Goal: Information Seeking & Learning: Learn about a topic

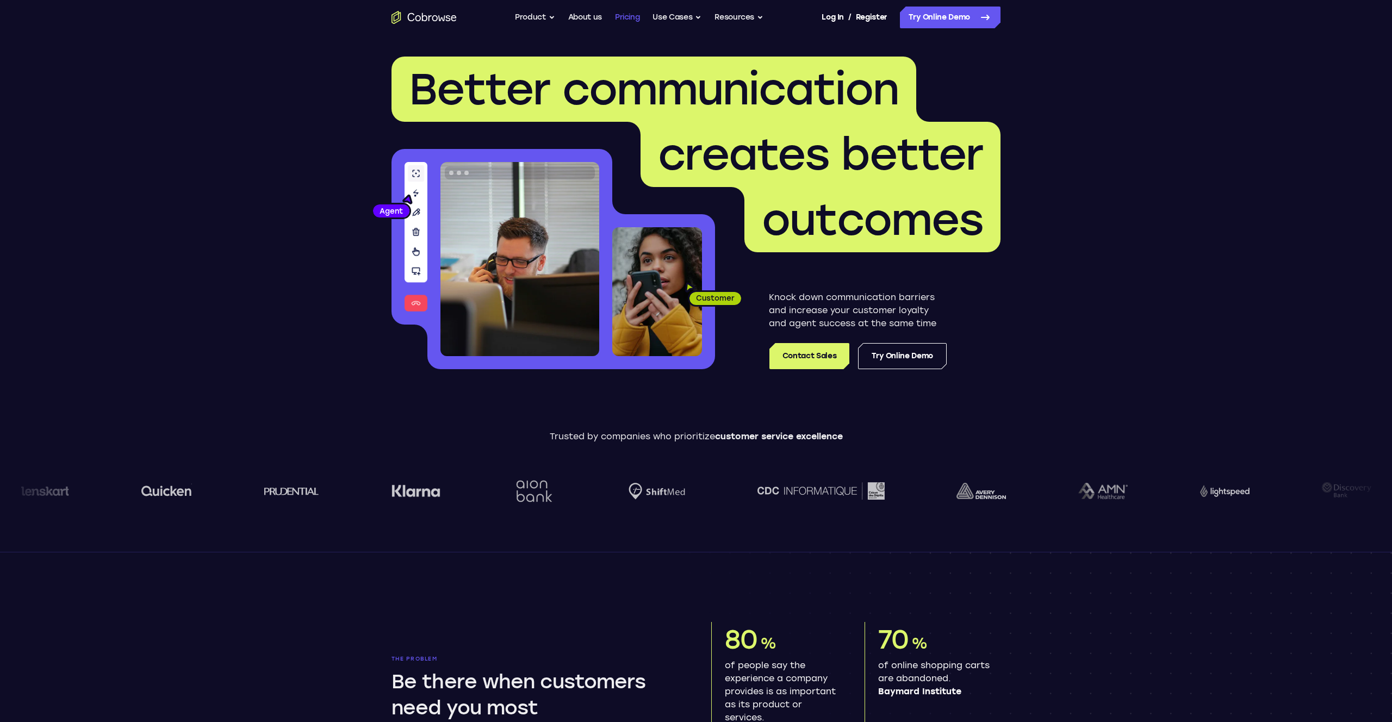
click at [632, 19] on link "Pricing" at bounding box center [627, 18] width 25 height 22
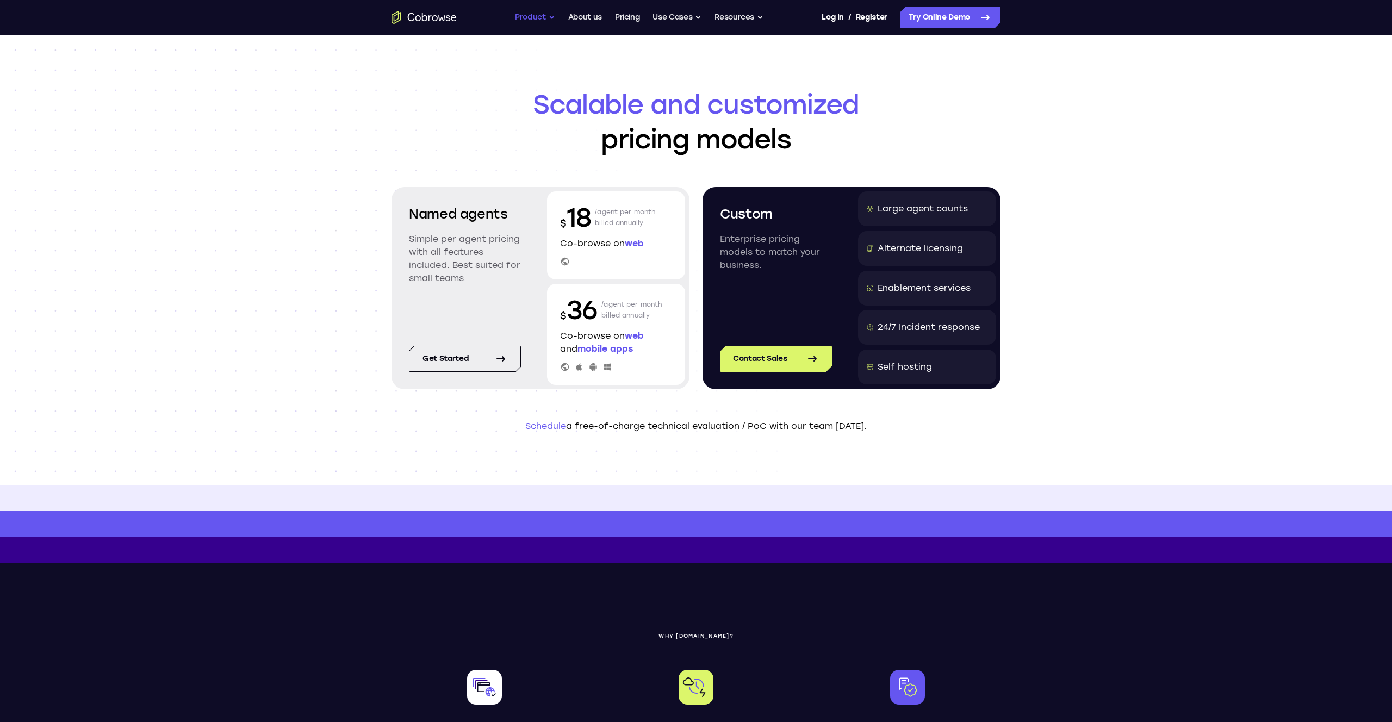
click at [551, 13] on button "Product" at bounding box center [535, 18] width 40 height 22
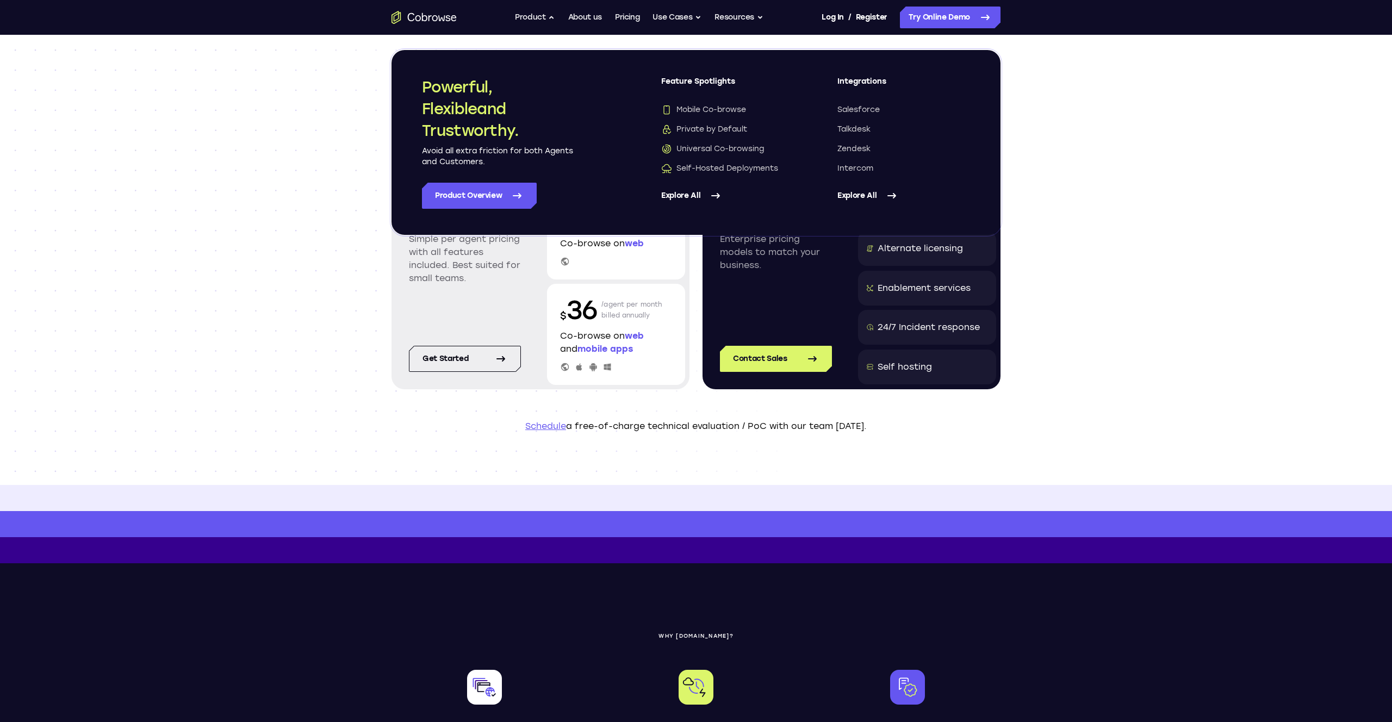
click at [516, 395] on header "Scalable and customized pricing models Named agents Simple per agent pricing wi…" at bounding box center [696, 260] width 696 height 450
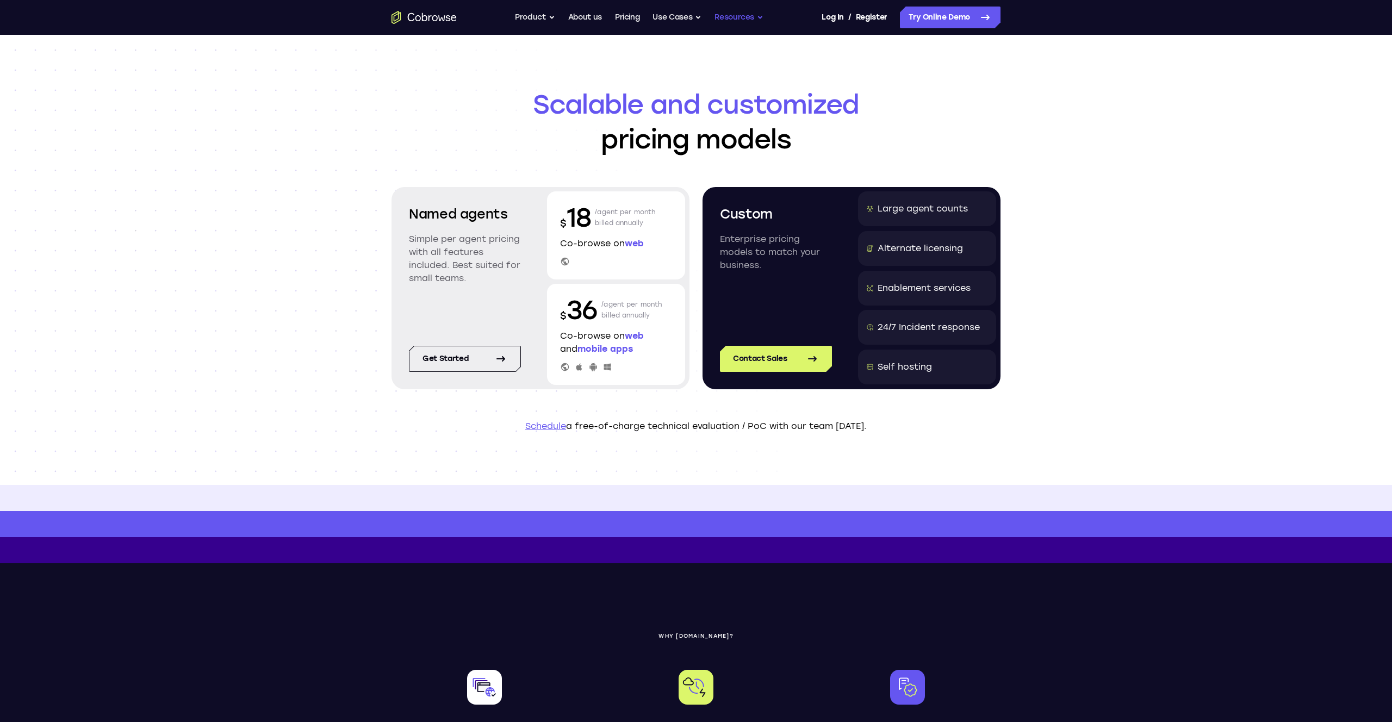
click at [726, 13] on button "Resources" at bounding box center [738, 18] width 49 height 22
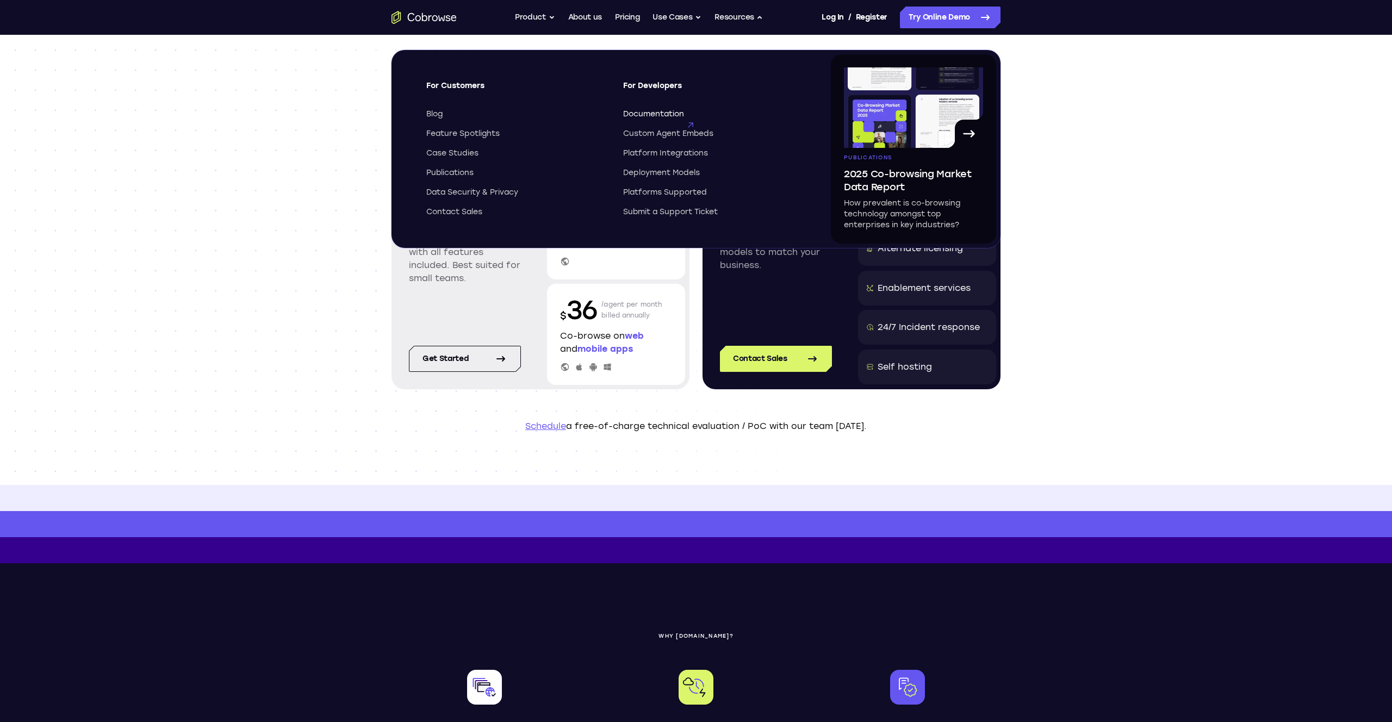
click at [662, 114] on span "Documentation" at bounding box center [653, 114] width 61 height 11
